Goal: Task Accomplishment & Management: Manage account settings

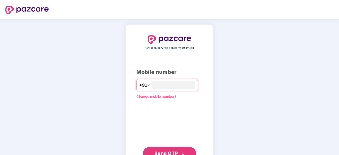
type input "**********"
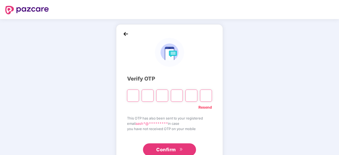
type input "*"
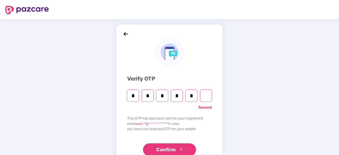
type input "*"
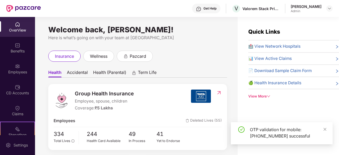
click at [16, 66] on img at bounding box center [17, 66] width 5 height 5
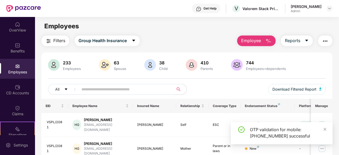
click at [146, 89] on input "text" at bounding box center [124, 90] width 85 height 8
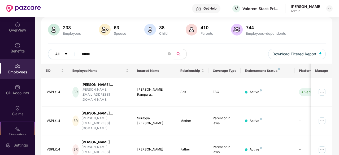
scroll to position [48, 0]
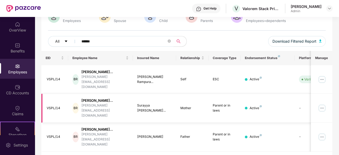
type input "******"
click at [324, 104] on img at bounding box center [322, 108] width 8 height 8
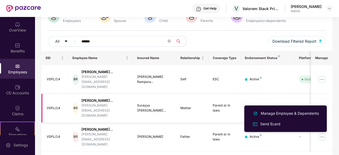
click at [299, 96] on td "-" at bounding box center [314, 108] width 38 height 29
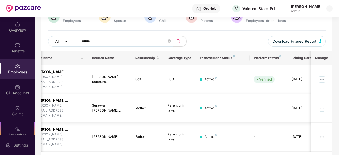
scroll to position [0, 0]
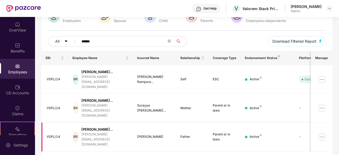
click at [324, 133] on img at bounding box center [322, 137] width 8 height 8
click at [323, 75] on img at bounding box center [322, 79] width 8 height 8
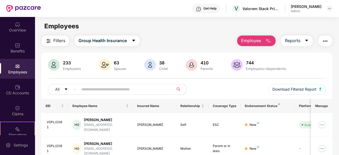
click at [100, 89] on input "text" at bounding box center [124, 90] width 85 height 8
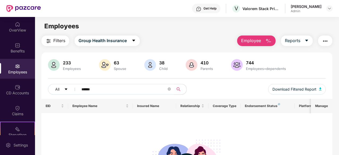
click at [101, 89] on input "******" at bounding box center [124, 90] width 85 height 8
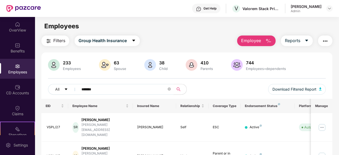
scroll to position [35, 0]
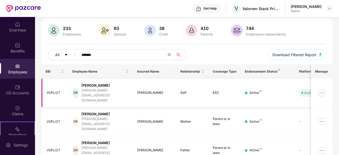
type input "*******"
click at [323, 89] on img at bounding box center [322, 93] width 8 height 8
click at [302, 56] on span "Download Filtered Report" at bounding box center [295, 55] width 44 height 6
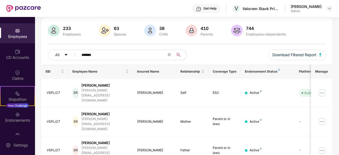
scroll to position [39, 0]
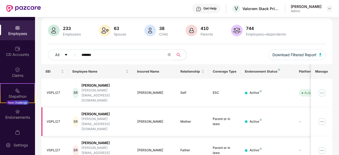
click at [301, 108] on td "-" at bounding box center [314, 122] width 38 height 29
click at [322, 118] on img at bounding box center [322, 122] width 8 height 8
click at [276, 94] on td "Active" at bounding box center [267, 93] width 54 height 29
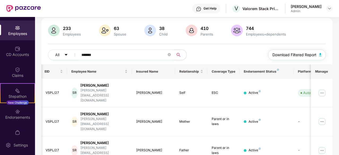
click at [321, 53] on img "button" at bounding box center [320, 54] width 3 height 3
click at [191, 31] on img at bounding box center [192, 31] width 12 height 12
click at [244, 29] on div "744 Employees+dependents" at bounding box center [266, 30] width 44 height 11
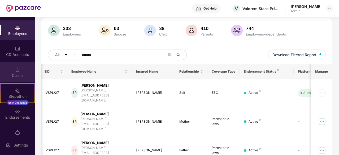
scroll to position [49, 0]
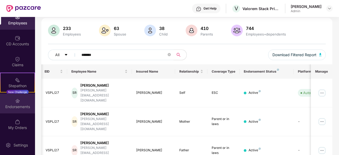
click at [21, 106] on div "Endorsements" at bounding box center [17, 106] width 35 height 5
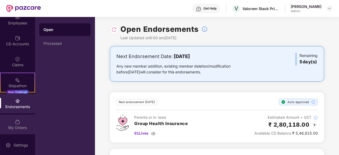
click at [23, 117] on div "My Orders" at bounding box center [17, 125] width 35 height 20
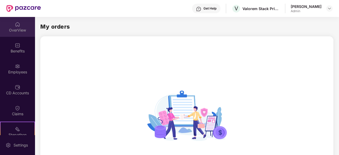
click at [15, 25] on img at bounding box center [17, 24] width 5 height 5
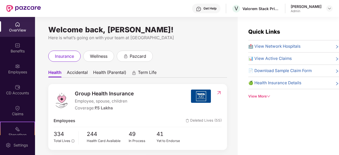
click at [15, 49] on div "Benefits" at bounding box center [17, 51] width 35 height 5
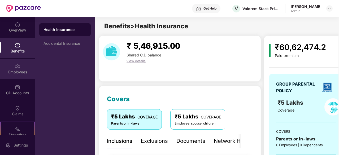
click at [15, 72] on div "Employees" at bounding box center [17, 72] width 35 height 5
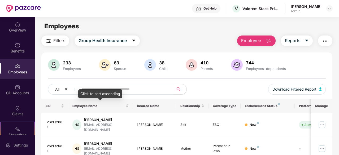
click at [107, 91] on div "Click to sort ascending" at bounding box center [100, 93] width 44 height 9
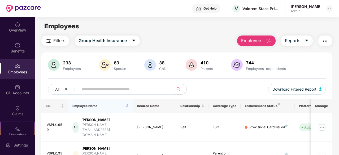
click at [121, 86] on input "text" at bounding box center [124, 90] width 85 height 8
click at [82, 91] on input "text" at bounding box center [124, 90] width 85 height 8
click at [122, 89] on input "text" at bounding box center [124, 90] width 85 height 8
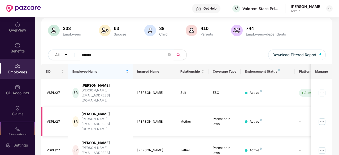
click at [97, 112] on div "[PERSON_NAME]" at bounding box center [105, 114] width 47 height 5
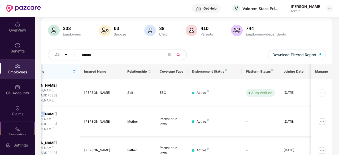
click at [323, 118] on img at bounding box center [322, 122] width 8 height 8
click at [133, 49] on div "233 Employees 63 Spouse 38 Child 410 Parents 744 Employees+dependents All *****…" at bounding box center [186, 45] width 291 height 40
drag, startPoint x: 133, startPoint y: 49, endPoint x: 133, endPoint y: 54, distance: 5.0
click at [133, 54] on div "233 Employees 63 Spouse 38 Child 410 Parents 744 Employees+dependents All *****…" at bounding box center [186, 45] width 291 height 40
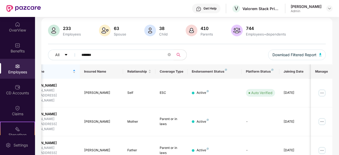
click at [133, 54] on input "*******" at bounding box center [124, 55] width 85 height 8
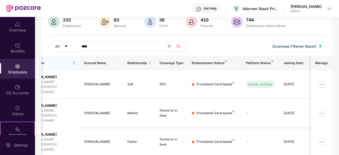
scroll to position [36, 0]
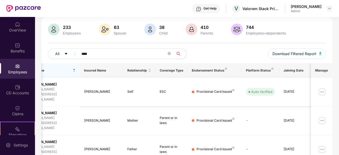
type input "****"
click at [327, 88] on img at bounding box center [322, 92] width 8 height 8
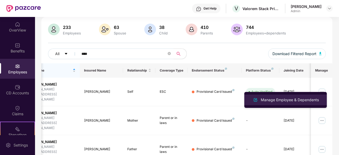
click at [283, 100] on div "Manage Employee & Dependents" at bounding box center [290, 100] width 60 height 6
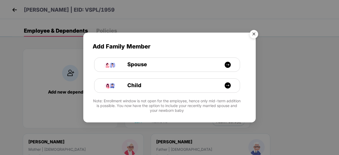
click at [255, 35] on img "Close" at bounding box center [254, 35] width 15 height 15
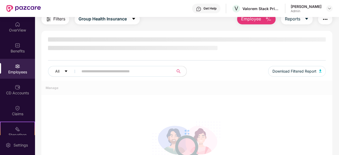
scroll to position [22, 0]
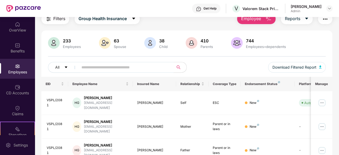
click at [95, 66] on input "text" at bounding box center [124, 67] width 85 height 8
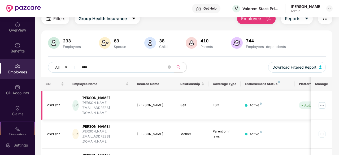
scroll to position [35, 0]
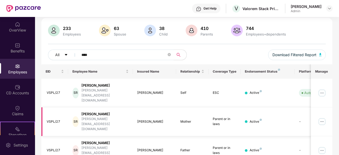
type input "****"
click at [325, 118] on img at bounding box center [322, 122] width 8 height 8
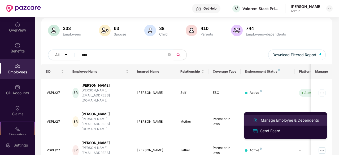
click at [280, 120] on div "Manage Employee & Dependents" at bounding box center [290, 121] width 60 height 6
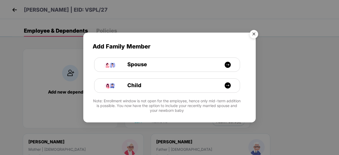
click at [253, 33] on img "Close" at bounding box center [254, 35] width 15 height 15
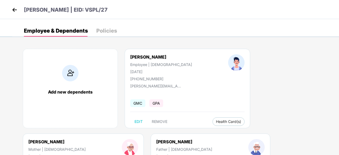
click at [15, 10] on img at bounding box center [15, 10] width 8 height 8
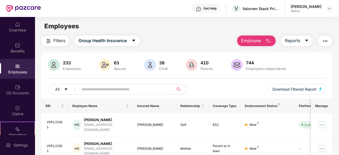
click at [99, 92] on input "text" at bounding box center [124, 90] width 85 height 8
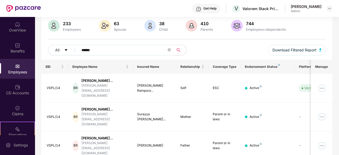
scroll to position [48, 0]
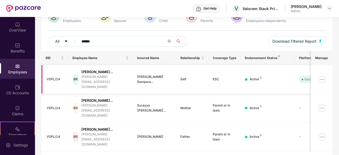
type input "******"
click at [324, 76] on img at bounding box center [322, 79] width 8 height 8
click at [289, 66] on td "Active" at bounding box center [268, 79] width 54 height 29
click at [324, 104] on img at bounding box center [322, 108] width 8 height 8
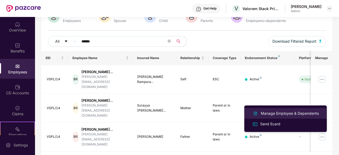
click at [276, 113] on div "Manage Employee & Dependents" at bounding box center [290, 114] width 60 height 6
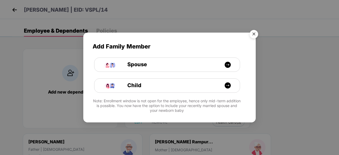
click at [254, 34] on img "Close" at bounding box center [254, 35] width 15 height 15
